Goal: Information Seeking & Learning: Understand process/instructions

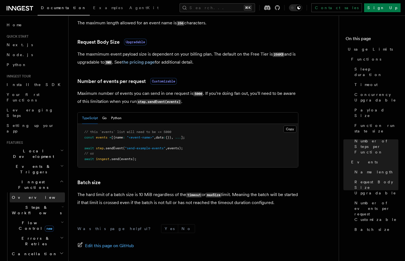
click at [32, 192] on link "Overview" at bounding box center [37, 197] width 55 height 10
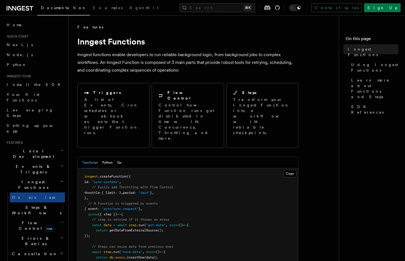
click at [40, 205] on span "Steps & Workflows" at bounding box center [36, 210] width 52 height 11
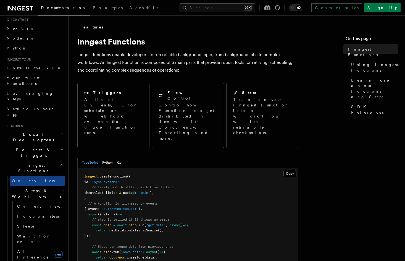
scroll to position [25, 0]
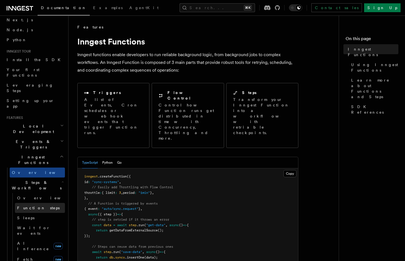
click at [39, 206] on span "Function steps" at bounding box center [38, 208] width 43 height 4
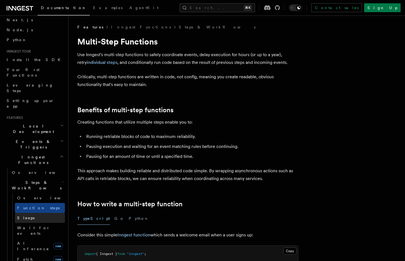
click at [35, 213] on link "Sleeps" at bounding box center [40, 218] width 50 height 10
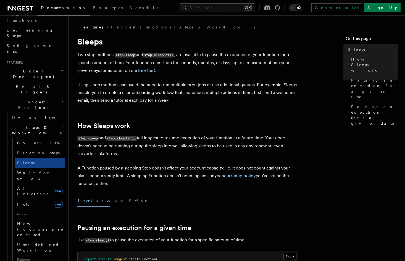
scroll to position [77, 0]
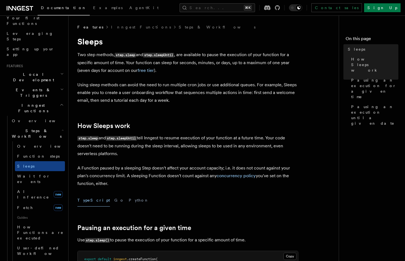
click at [54, 126] on h2 "Steps & Workflows" at bounding box center [37, 133] width 55 height 15
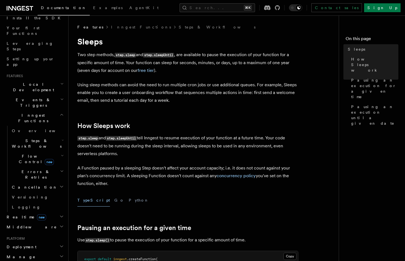
scroll to position [66, 0]
click at [56, 95] on h2 "Events & Triggers" at bounding box center [34, 102] width 61 height 15
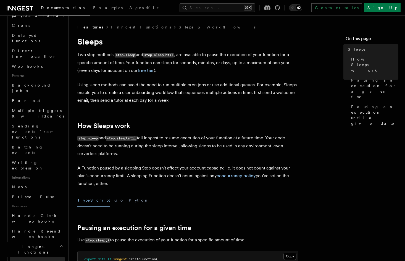
click at [33, 257] on link "Overview" at bounding box center [37, 262] width 55 height 10
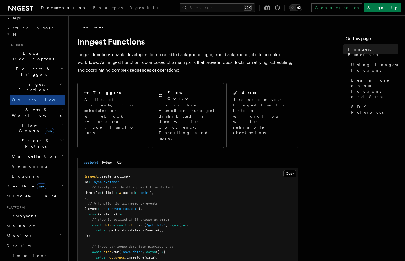
scroll to position [91, 0]
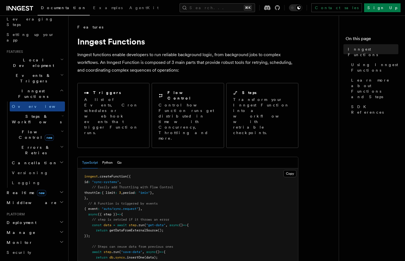
click at [46, 111] on h2 "Steps & Workflows" at bounding box center [37, 118] width 55 height 15
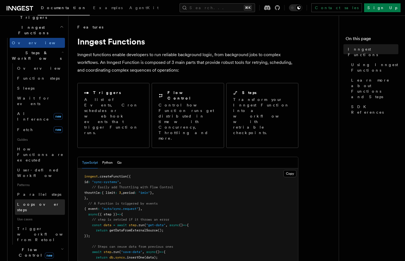
scroll to position [155, 0]
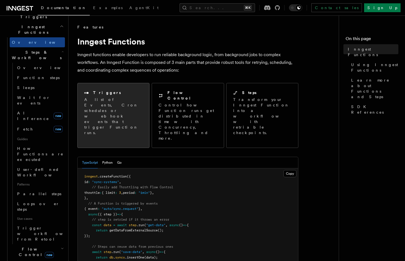
click at [113, 108] on p "A list of Events, Cron schedules or webhook events that trigger Function runs." at bounding box center [113, 116] width 58 height 39
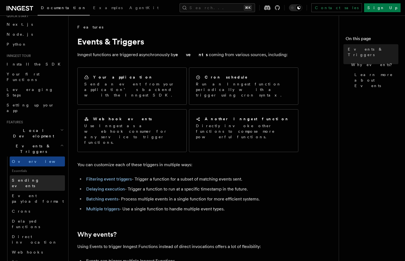
scroll to position [25, 0]
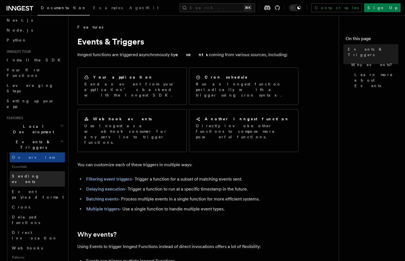
click at [40, 171] on link "Sending events" at bounding box center [37, 178] width 55 height 15
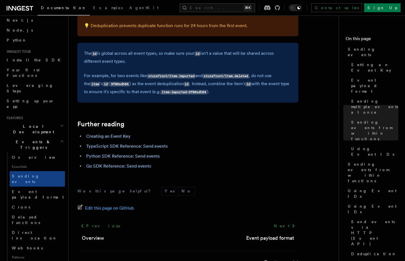
scroll to position [1572, 0]
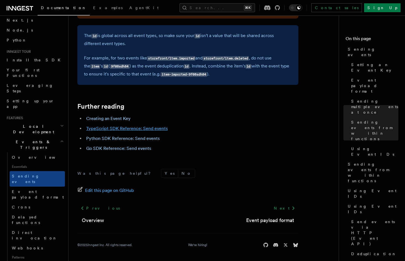
click at [113, 128] on link "TypeScript SDK Reference: Send events" at bounding box center [127, 128] width 82 height 5
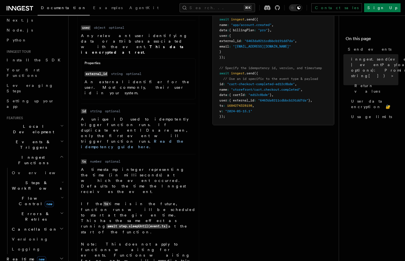
scroll to position [354, 0]
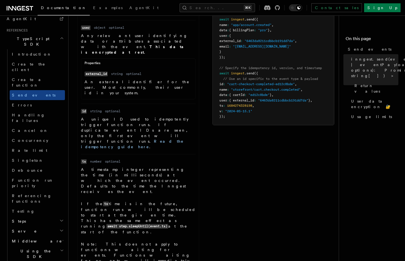
click at [44, 216] on h2 "Steps" at bounding box center [37, 221] width 55 height 10
click at [41, 226] on link "[DOMAIN_NAME]()" at bounding box center [40, 231] width 50 height 10
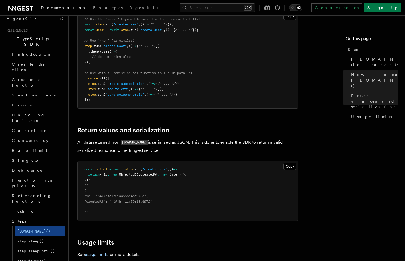
scroll to position [365, 0]
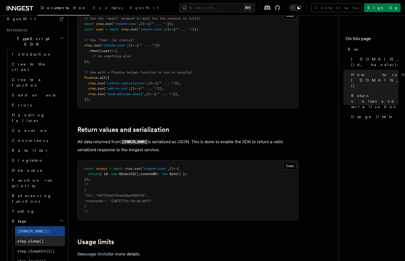
click at [19, 239] on span "step.sleep()" at bounding box center [30, 241] width 27 height 4
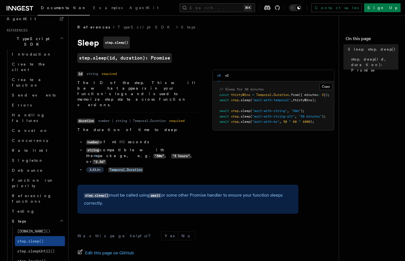
click at [264, 111] on span ""wait-with-string"" at bounding box center [269, 111] width 35 height 4
click at [21, 218] on span "Steps" at bounding box center [18, 221] width 16 height 6
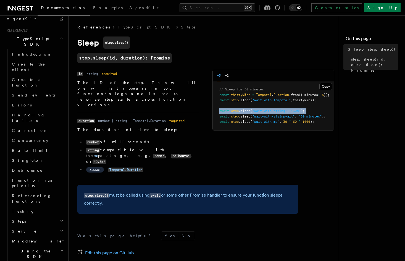
click at [21, 218] on span "Steps" at bounding box center [18, 221] width 16 height 6
click at [181, 28] on link "Steps" at bounding box center [188, 27] width 14 height 6
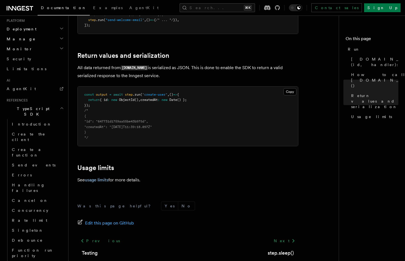
scroll to position [282, 0]
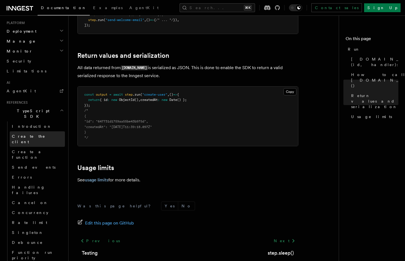
click at [41, 131] on link "Create the client" at bounding box center [37, 138] width 55 height 15
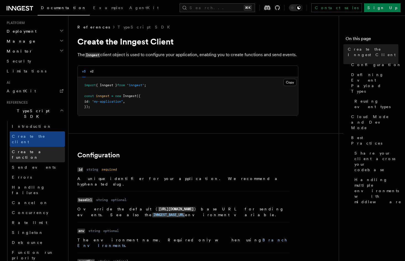
click at [42, 150] on span "Create a function" at bounding box center [28, 155] width 33 height 10
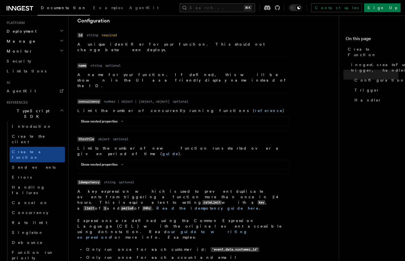
scroll to position [179, 0]
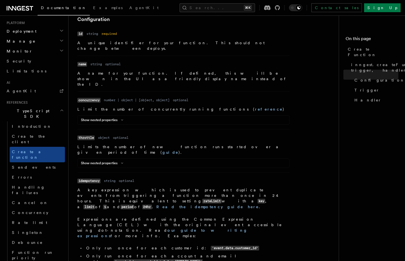
click at [143, 144] on p "Limits the number of new function runs started over a given period of time ( gu…" at bounding box center [183, 149] width 212 height 11
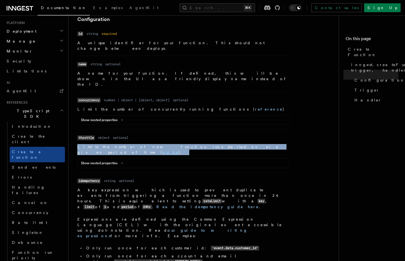
click at [158, 144] on p "Limits the number of new function runs started over a given period of time ( gu…" at bounding box center [183, 149] width 212 height 11
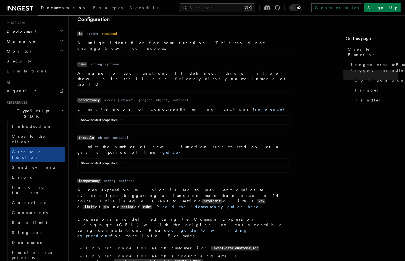
click at [158, 144] on p "Limits the number of new function runs started over a given period of time ( gu…" at bounding box center [183, 149] width 212 height 11
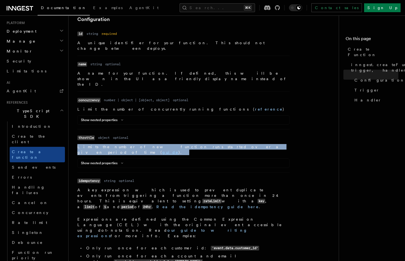
click at [171, 144] on p "Limits the number of new function runs started over a given period of time ( gu…" at bounding box center [183, 149] width 212 height 11
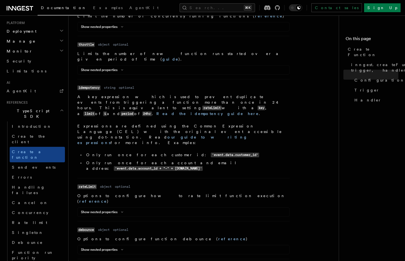
scroll to position [273, 0]
click at [111, 209] on button "Show nested properties" at bounding box center [103, 211] width 45 height 4
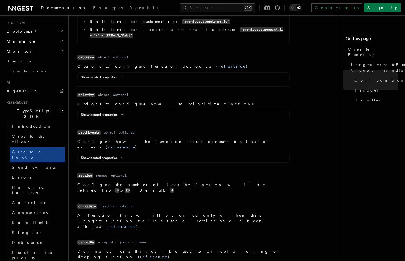
scroll to position [594, 0]
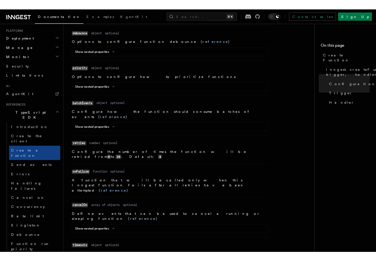
scroll to position [626, 0]
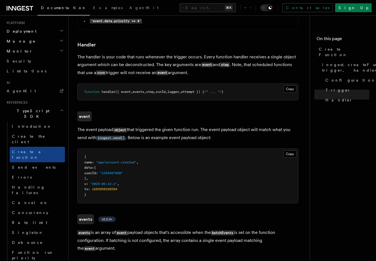
scroll to position [1229, 0]
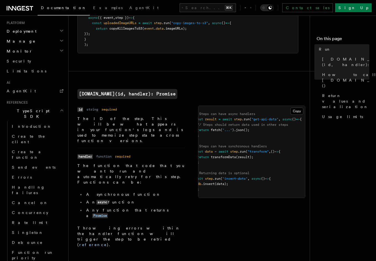
scroll to position [0, 6]
drag, startPoint x: 236, startPoint y: 153, endPoint x: 254, endPoint y: 153, distance: 17.7
click at [254, 153] on span "const data = await step .run ( "transform" , () => {" at bounding box center [242, 152] width 87 height 4
copy span "step .run ("
